Goal: Information Seeking & Learning: Learn about a topic

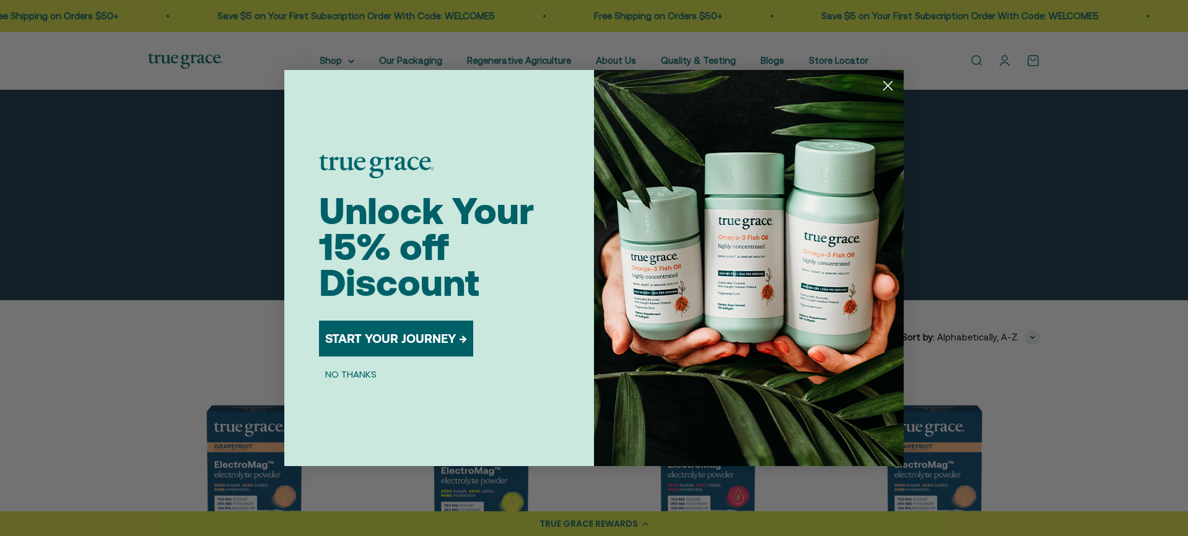
click at [684, 62] on div "Close dialog Unlock Your 15% off Discount START YOUR JOURNEY → NO THANKS Submit" at bounding box center [594, 268] width 1188 height 536
click at [889, 86] on circle "Close dialog" at bounding box center [888, 86] width 20 height 20
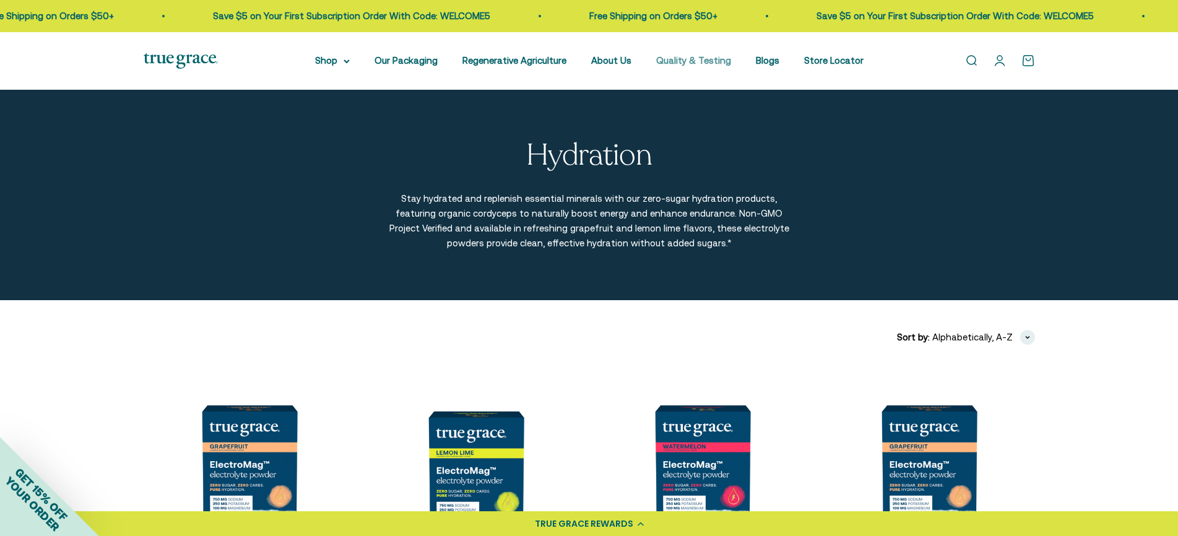
click at [720, 60] on link "Quality & Testing" at bounding box center [693, 60] width 75 height 11
